Goal: Transaction & Acquisition: Subscribe to service/newsletter

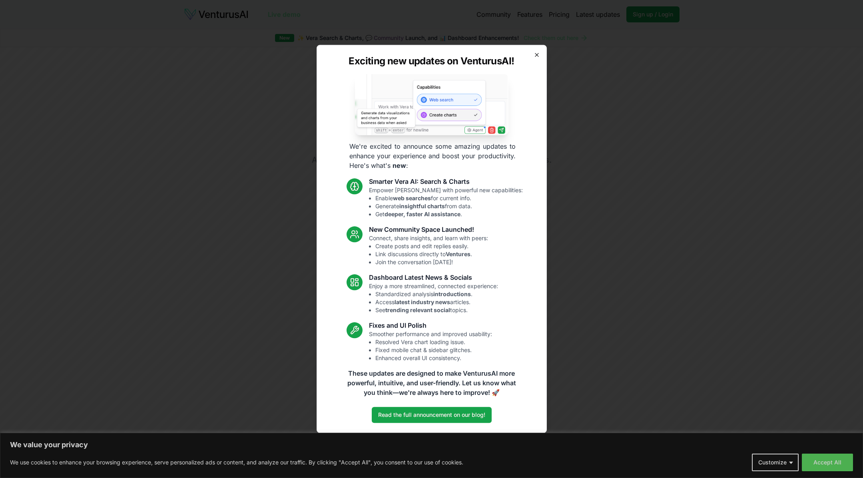
click at [536, 52] on icon "button" at bounding box center [537, 55] width 6 height 6
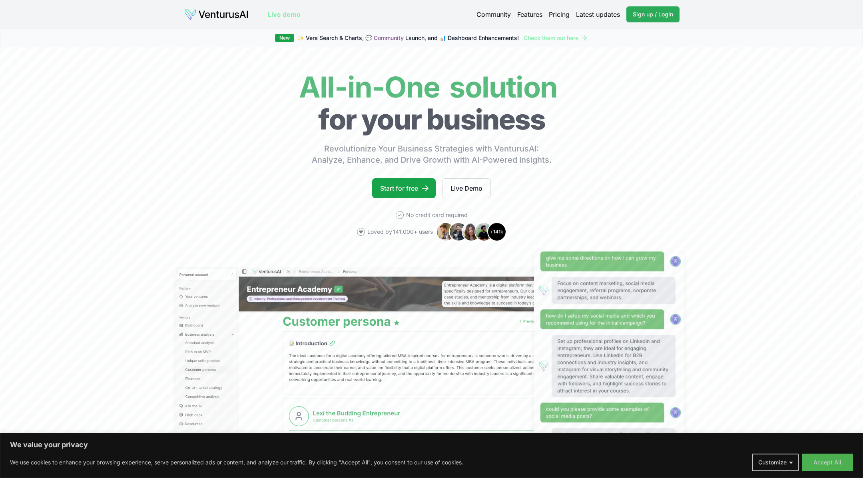
click at [646, 14] on span "Sign up / Login" at bounding box center [653, 14] width 40 height 8
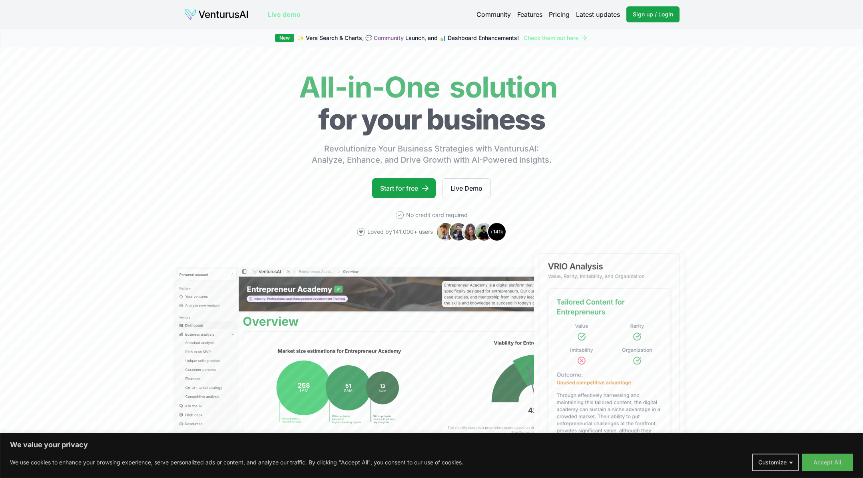
click at [564, 14] on link "Pricing" at bounding box center [559, 15] width 21 height 10
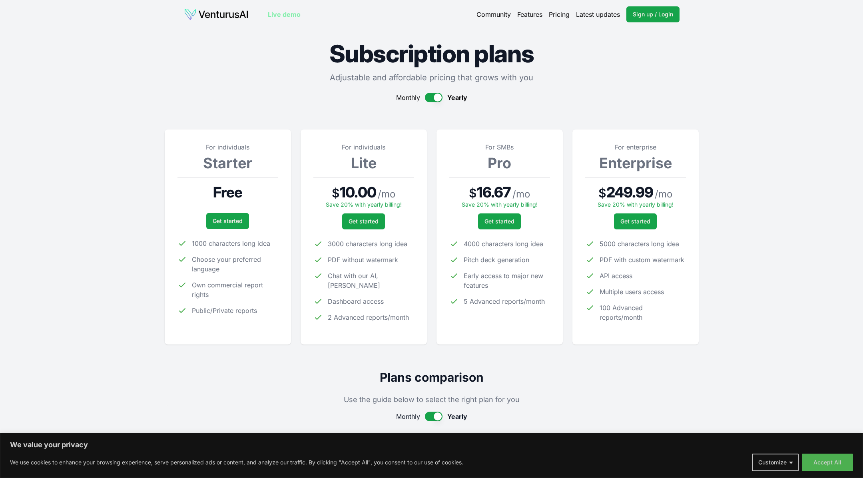
click at [428, 97] on button "button" at bounding box center [434, 98] width 18 height 10
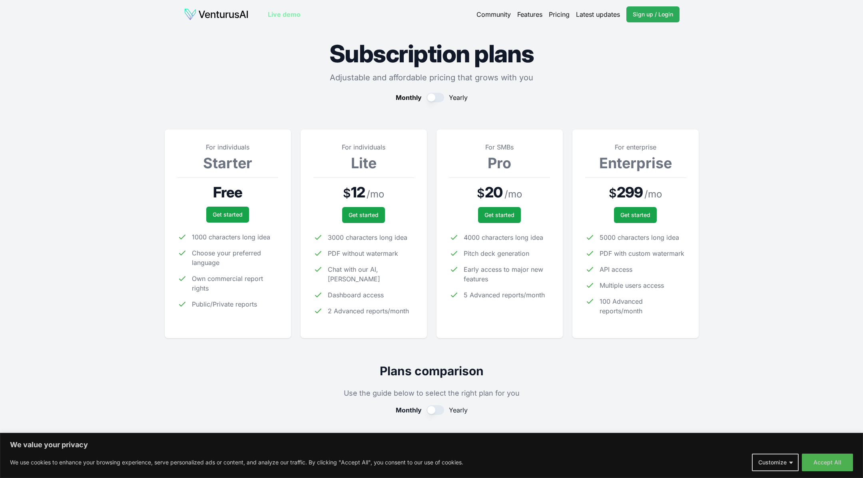
click at [649, 18] on link "Sign up / Login Login" at bounding box center [653, 14] width 53 height 16
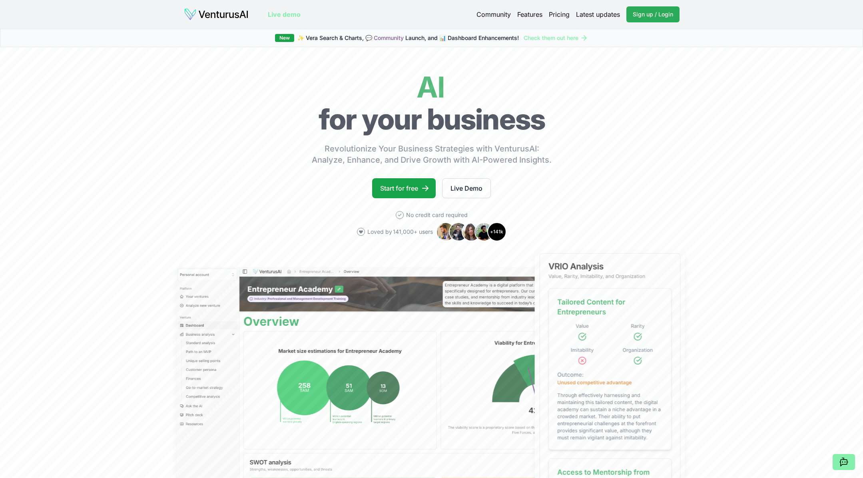
click at [645, 15] on span "Sign up / Login" at bounding box center [653, 14] width 40 height 8
